Goal: Transaction & Acquisition: Purchase product/service

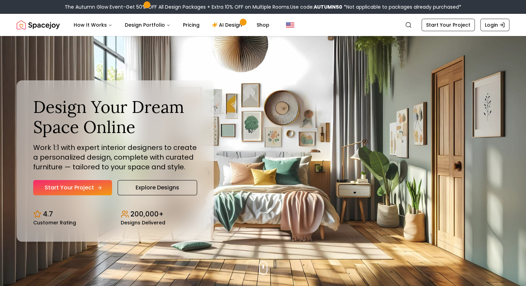
click at [95, 186] on link "Start Your Project" at bounding box center [72, 187] width 79 height 15
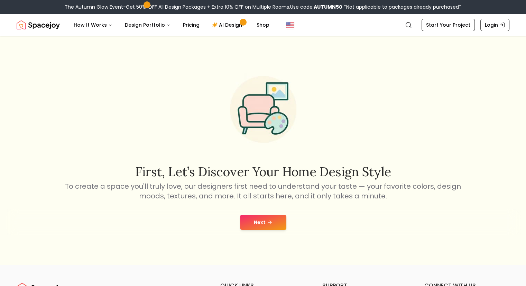
click at [270, 217] on button "Next" at bounding box center [263, 221] width 46 height 15
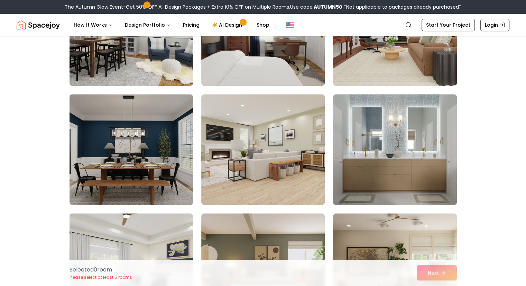
scroll to position [357, 0]
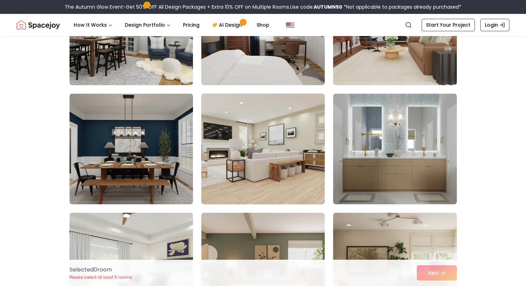
click at [287, 176] on img at bounding box center [263, 149] width 130 height 116
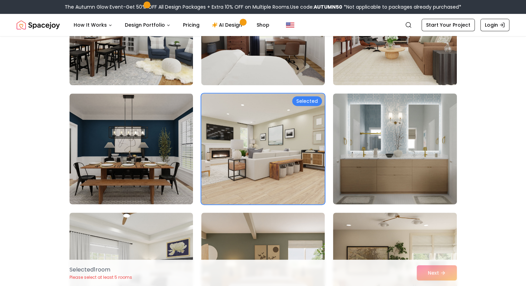
click at [358, 159] on img at bounding box center [395, 149] width 130 height 116
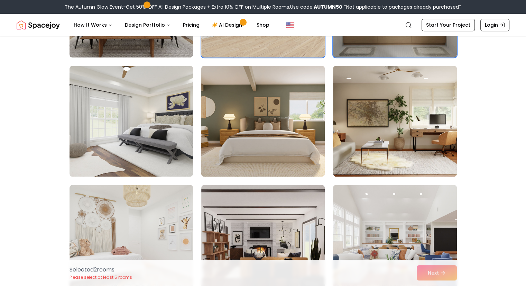
scroll to position [506, 0]
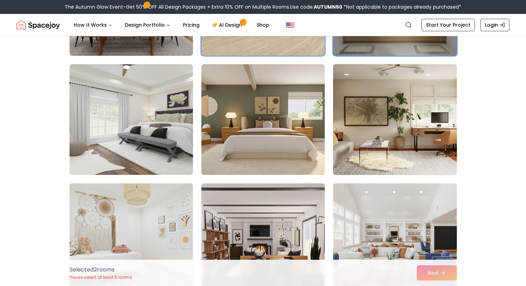
click at [362, 138] on img at bounding box center [395, 119] width 130 height 116
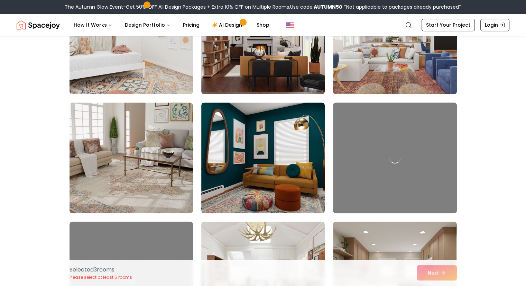
scroll to position [708, 0]
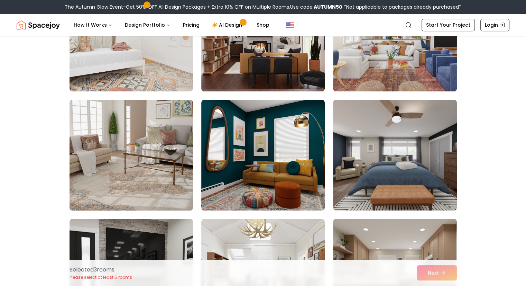
click at [167, 156] on img at bounding box center [131, 155] width 130 height 116
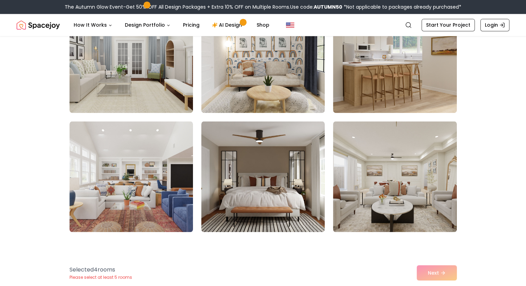
scroll to position [1045, 0]
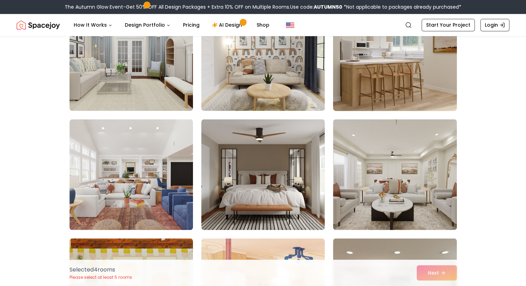
click at [386, 68] on img at bounding box center [395, 55] width 130 height 116
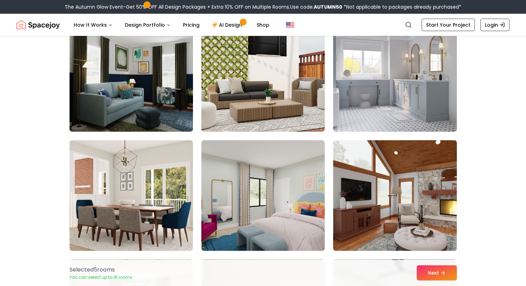
scroll to position [1865, 0]
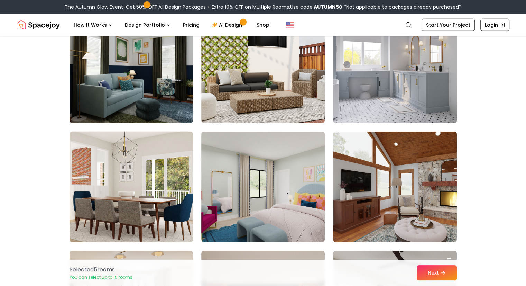
click at [158, 202] on img at bounding box center [131, 187] width 130 height 116
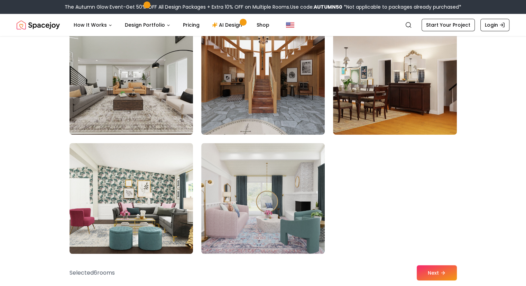
scroll to position [3045, 0]
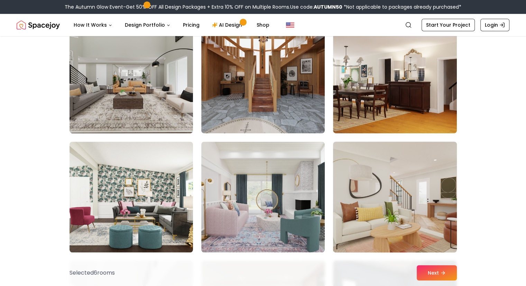
click at [413, 241] on img at bounding box center [395, 197] width 130 height 116
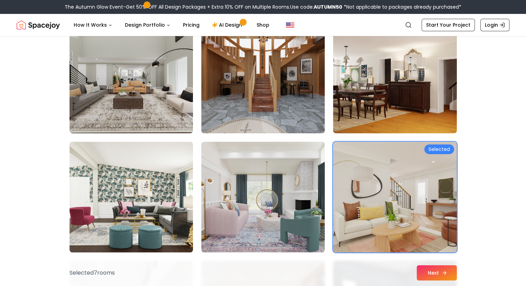
click at [439, 269] on button "Next" at bounding box center [437, 272] width 40 height 15
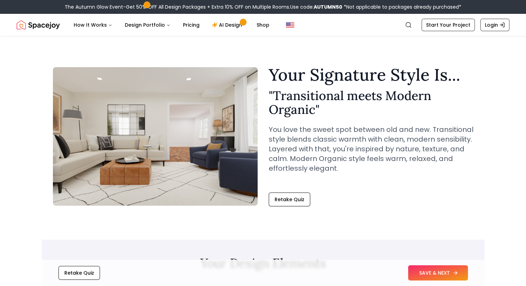
click at [438, 276] on button "SAVE & NEXT" at bounding box center [438, 272] width 60 height 15
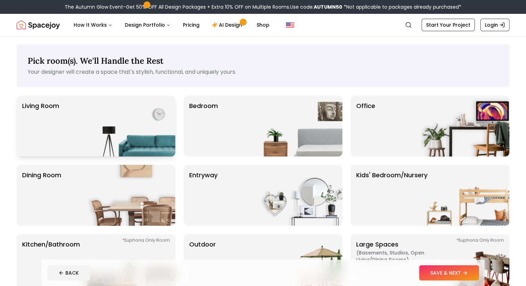
click at [148, 141] on img at bounding box center [131, 125] width 88 height 61
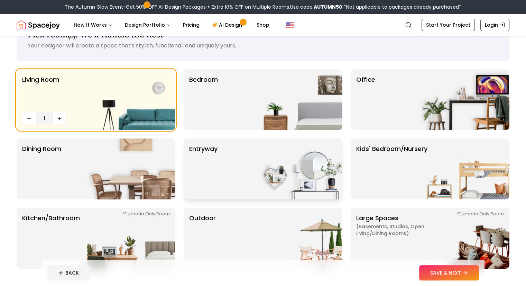
scroll to position [27, 0]
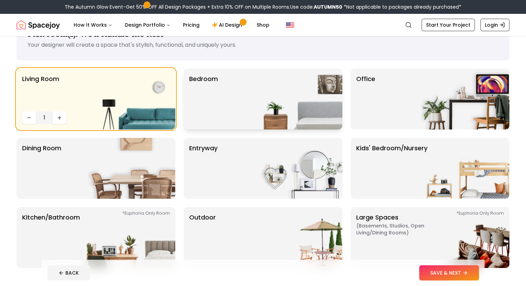
click at [235, 119] on div "Bedroom" at bounding box center [263, 98] width 159 height 61
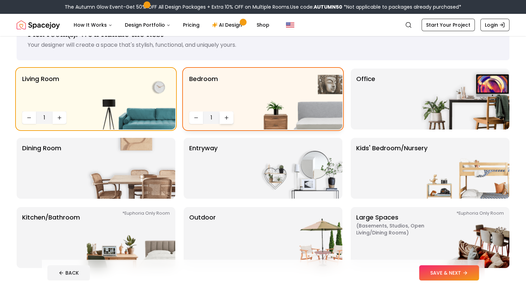
click at [225, 121] on button "Increase quantity" at bounding box center [227, 117] width 14 height 12
click at [116, 215] on img at bounding box center [131, 237] width 88 height 61
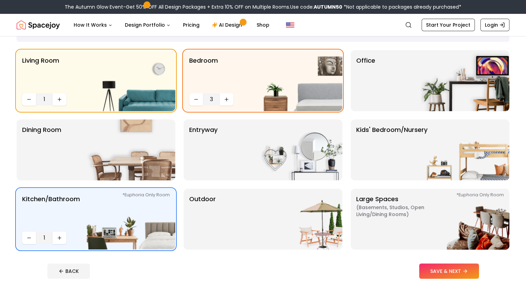
scroll to position [46, 0]
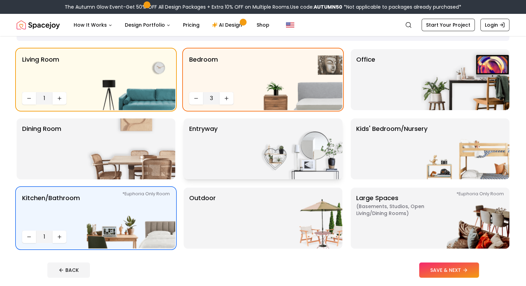
click at [265, 149] on img at bounding box center [298, 148] width 88 height 61
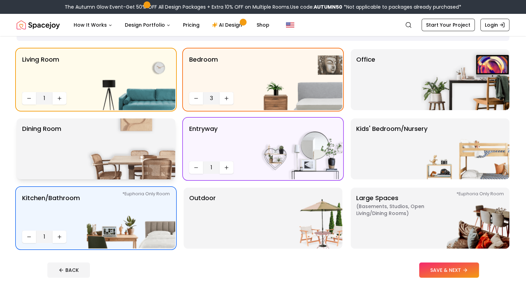
click at [119, 161] on img at bounding box center [131, 148] width 88 height 61
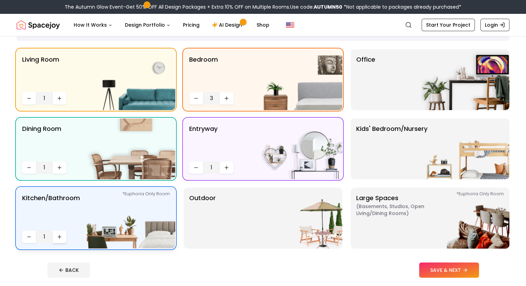
click at [61, 237] on icon "Increase quantity" at bounding box center [60, 237] width 6 height 6
click at [455, 267] on button "SAVE & NEXT" at bounding box center [449, 269] width 60 height 15
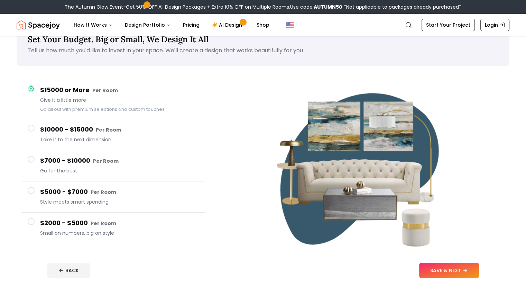
scroll to position [22, 0]
click at [94, 203] on span "Style meets smart spending" at bounding box center [119, 201] width 159 height 7
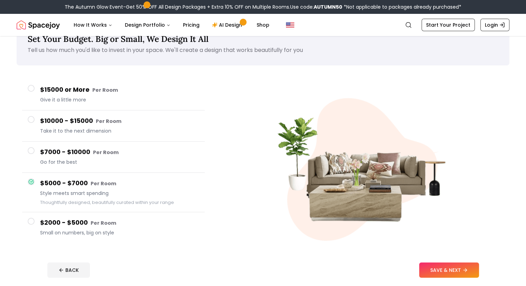
click at [92, 220] on small "Per Room" at bounding box center [104, 222] width 26 height 7
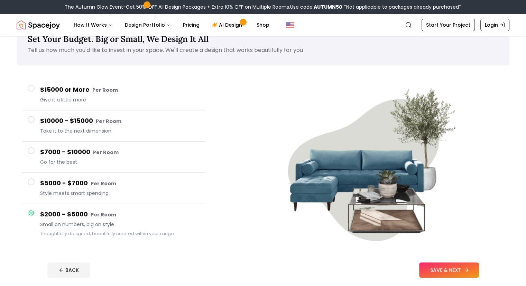
click at [467, 264] on button "SAVE & NEXT" at bounding box center [449, 269] width 60 height 15
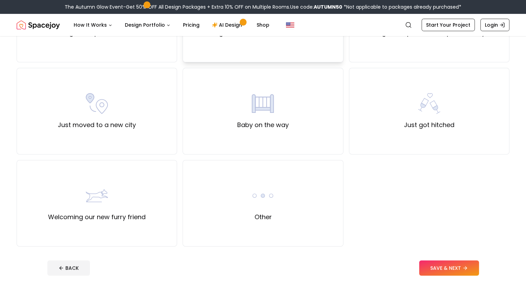
scroll to position [215, 0]
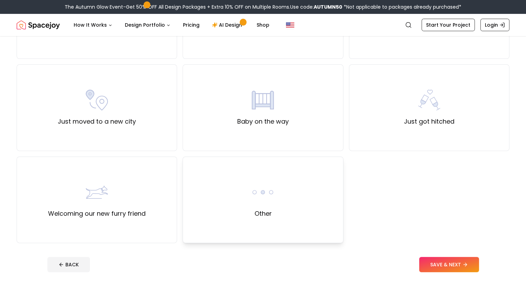
click at [219, 198] on div "Other" at bounding box center [263, 199] width 160 height 86
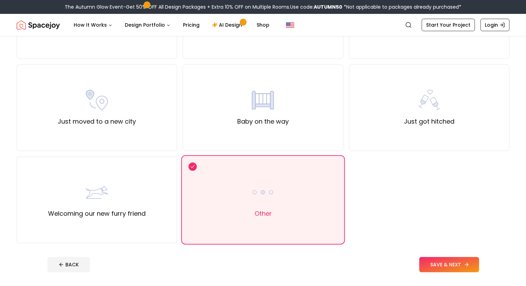
click at [464, 265] on button "SAVE & NEXT" at bounding box center [449, 264] width 60 height 15
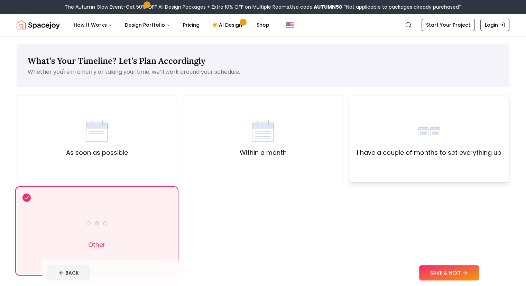
click at [379, 165] on div "I have a couple of months to set everything up" at bounding box center [429, 138] width 160 height 86
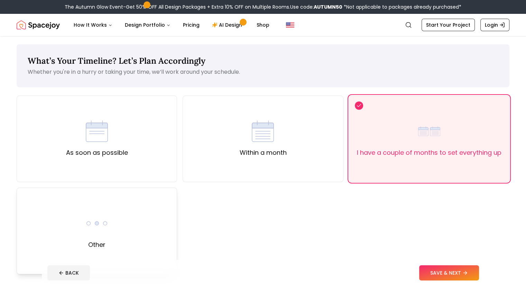
click at [169, 256] on div "Other" at bounding box center [97, 230] width 160 height 86
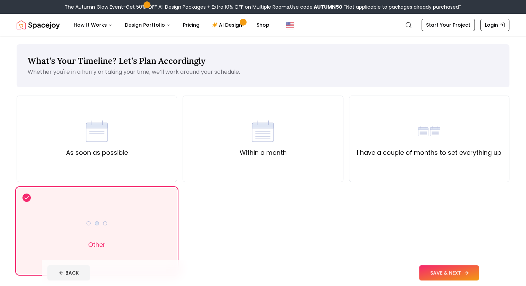
click at [455, 270] on button "SAVE & NEXT" at bounding box center [449, 272] width 60 height 15
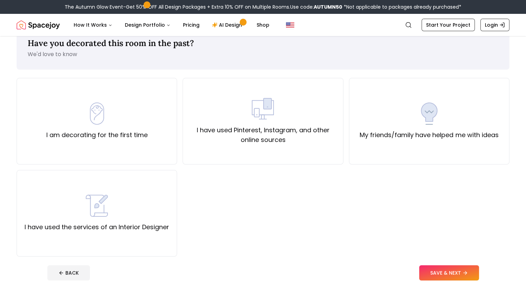
scroll to position [18, 0]
click at [273, 141] on label "I have used Pinterest, Instagram, and other online sources" at bounding box center [262, 134] width 149 height 19
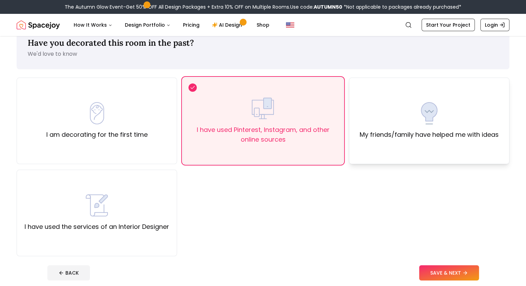
click at [375, 126] on div "My friends/family have helped me with ideas" at bounding box center [429, 120] width 139 height 37
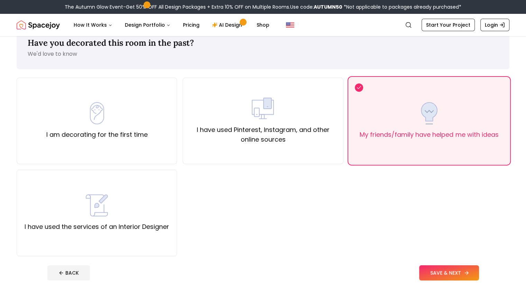
click at [456, 268] on button "SAVE & NEXT" at bounding box center [449, 272] width 60 height 15
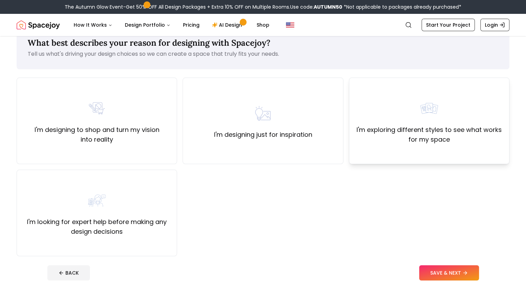
click at [416, 137] on label "I'm exploring different styles to see what works for my space" at bounding box center [429, 134] width 149 height 19
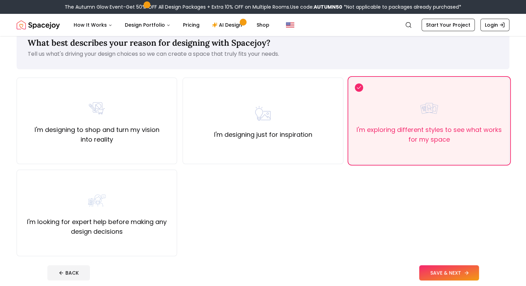
click at [470, 269] on button "SAVE & NEXT" at bounding box center [449, 272] width 60 height 15
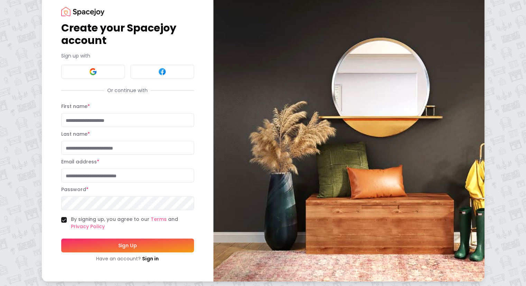
click at [100, 124] on input "First name *" at bounding box center [127, 120] width 133 height 14
type input "*****"
click at [100, 150] on input "Last name *" at bounding box center [127, 148] width 133 height 14
type input "********"
click at [101, 179] on input "Email address *" at bounding box center [127, 175] width 133 height 14
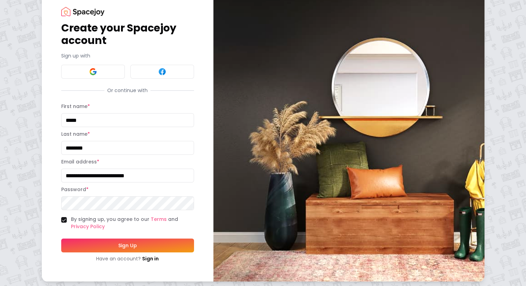
type input "**********"
click at [114, 249] on button "Sign Up" at bounding box center [127, 245] width 133 height 14
